Goal: Transaction & Acquisition: Purchase product/service

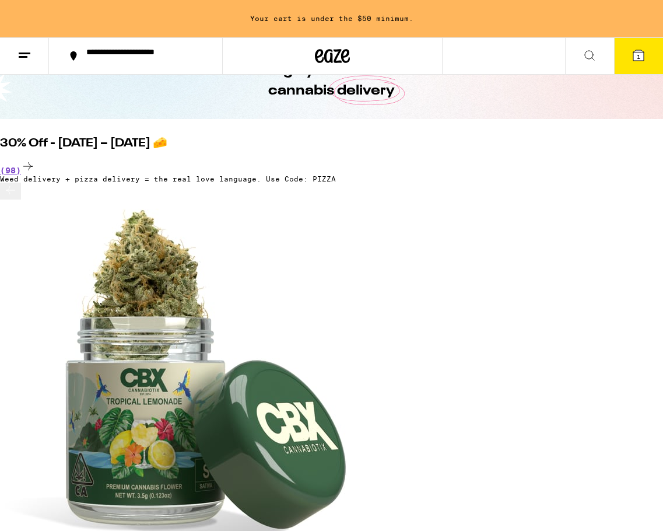
scroll to position [32, 0]
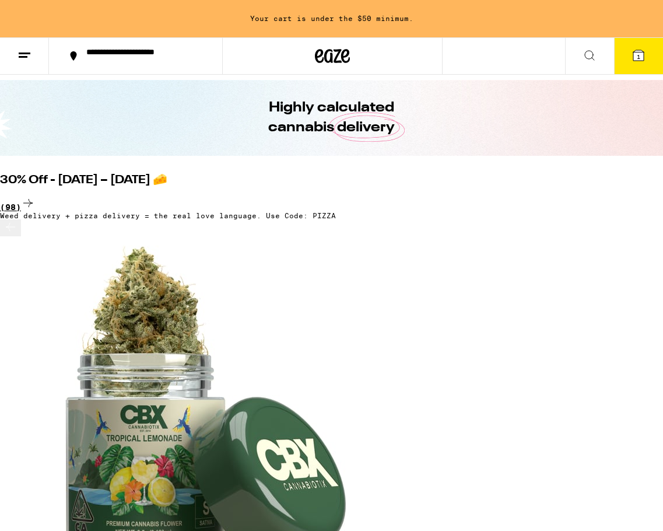
click at [620, 196] on div "(98)" at bounding box center [331, 204] width 663 height 16
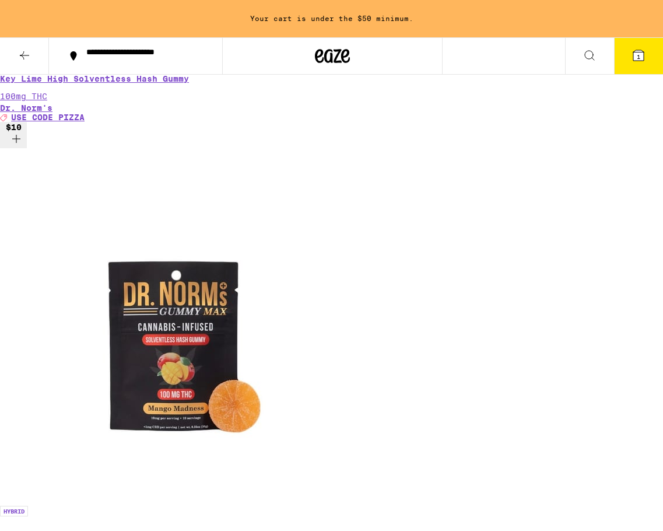
scroll to position [4971, 0]
